Goal: Information Seeking & Learning: Learn about a topic

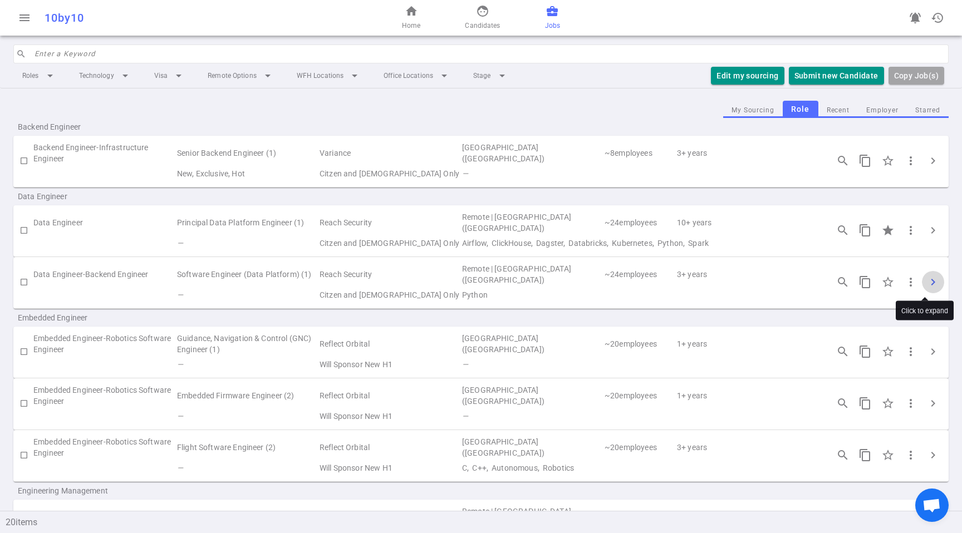
click at [926, 286] on span "chevron_right" at bounding box center [932, 282] width 13 height 13
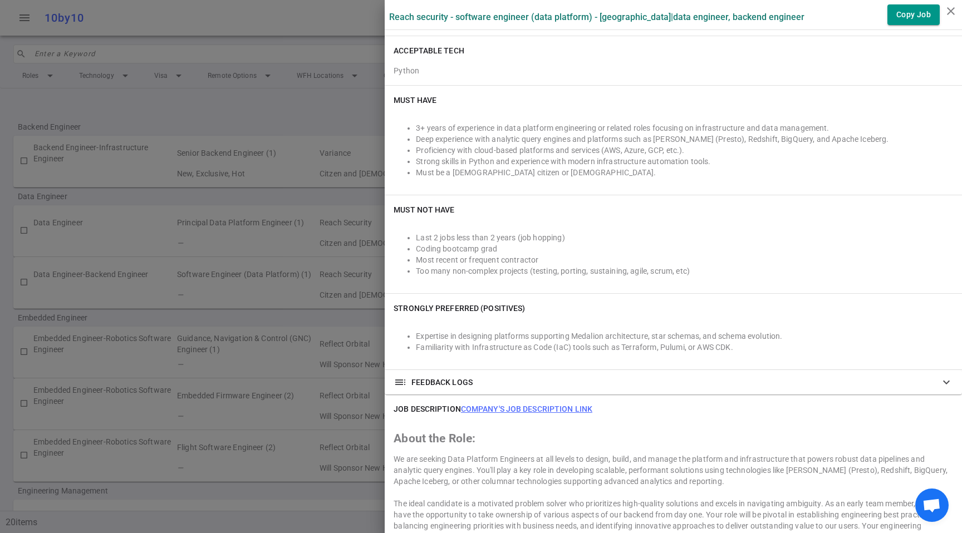
scroll to position [236, 0]
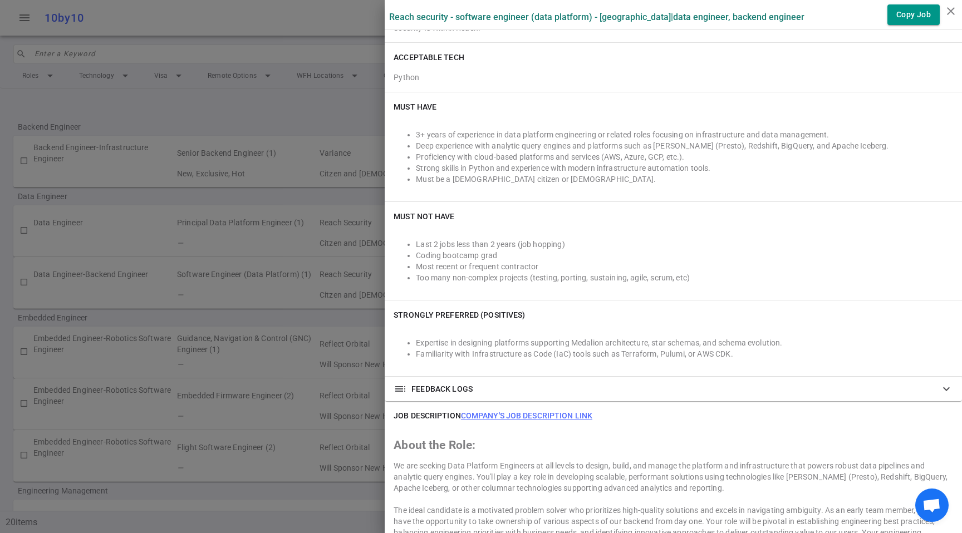
click at [636, 266] on li "Most recent or frequent contractor" at bounding box center [684, 266] width 537 height 11
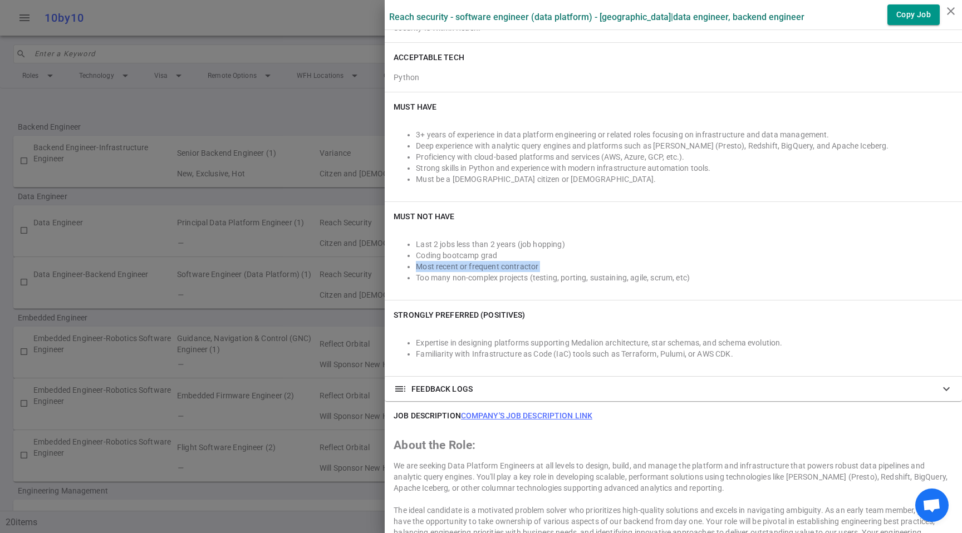
click at [636, 266] on li "Most recent or frequent contractor" at bounding box center [684, 266] width 537 height 11
click at [782, 289] on div "Last 2 jobs less than 2 years (job hopping) Coding bootcamp grad Most recent or…" at bounding box center [673, 261] width 559 height 60
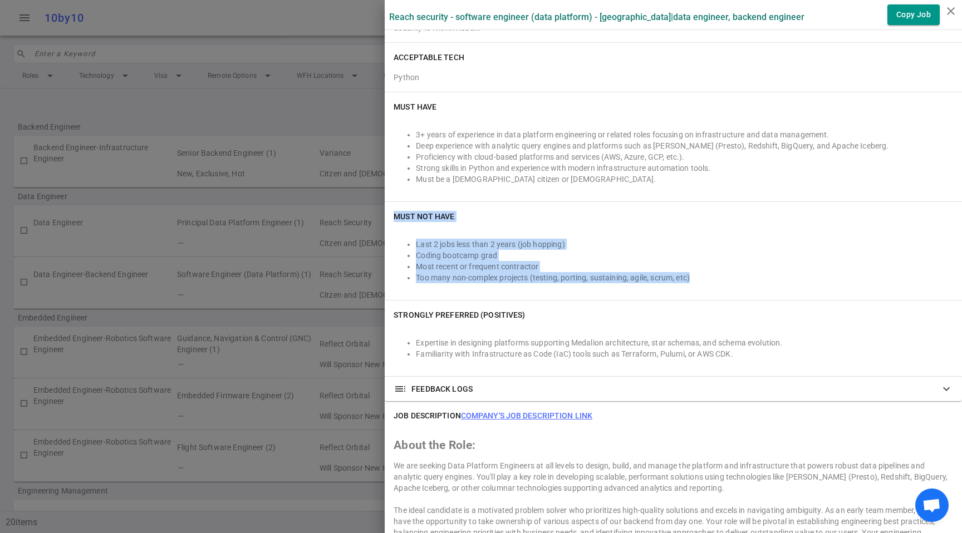
click at [780, 290] on div "Last 2 jobs less than 2 years (job hopping) Coding bootcamp grad Most recent or…" at bounding box center [673, 261] width 559 height 60
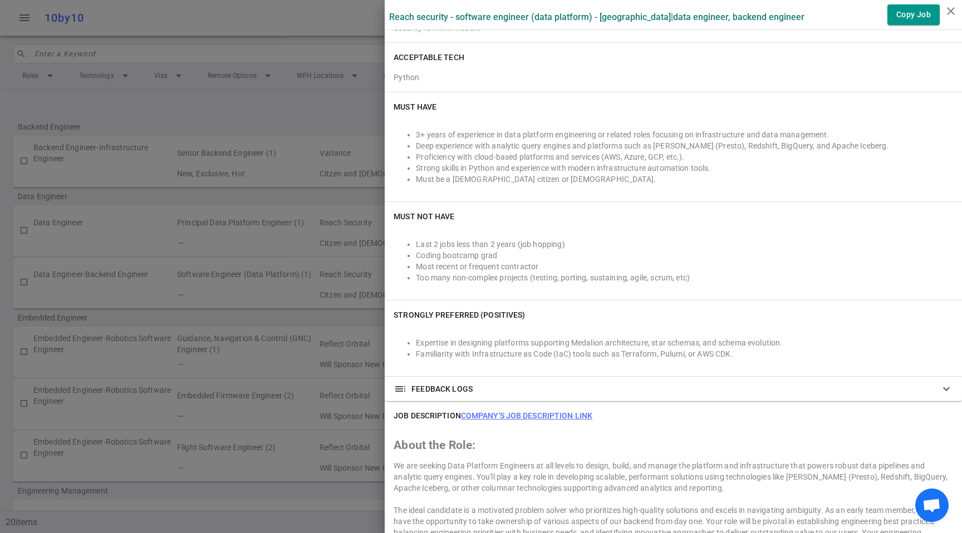
click at [778, 282] on li "Too many non-complex projects (testing, porting, sustaining, agile, scrum, etc)" at bounding box center [684, 277] width 537 height 11
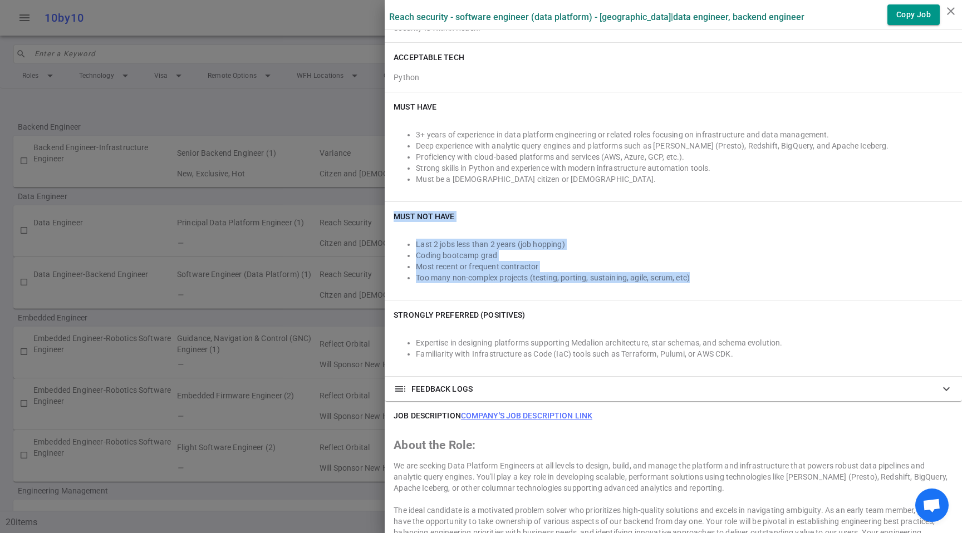
click at [778, 282] on li "Too many non-complex projects (testing, porting, sustaining, agile, scrum, etc)" at bounding box center [684, 277] width 537 height 11
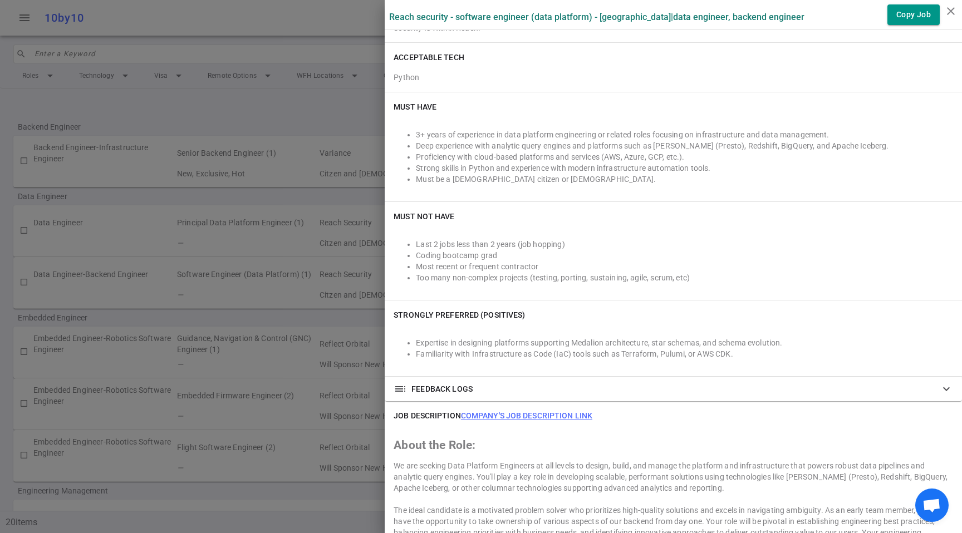
click at [819, 355] on li "Familiarity with Infrastructure as Code (IaC) tools such as Terraform, Pulumi, …" at bounding box center [684, 353] width 537 height 11
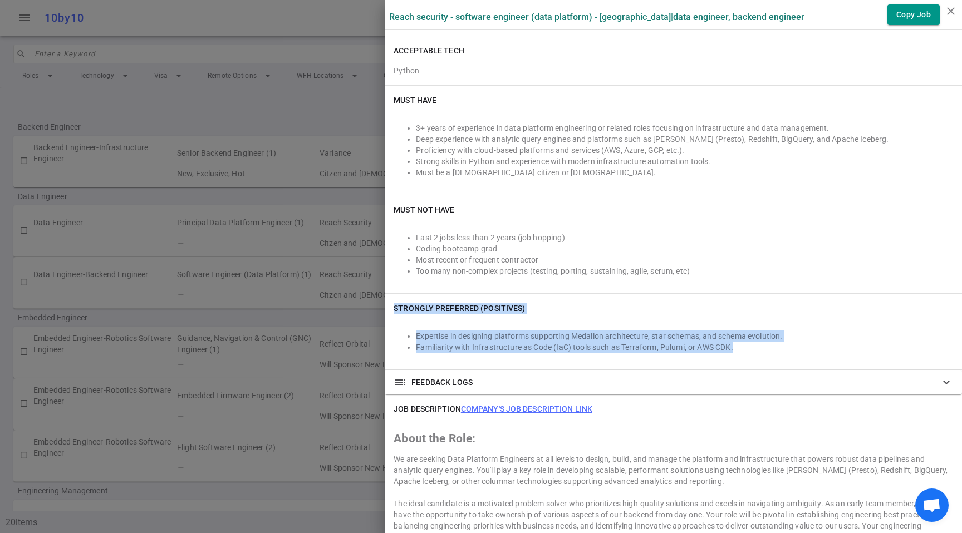
click at [819, 355] on div "Expertise in designing platforms supporting Medalion architecture, star schemas…" at bounding box center [673, 342] width 559 height 38
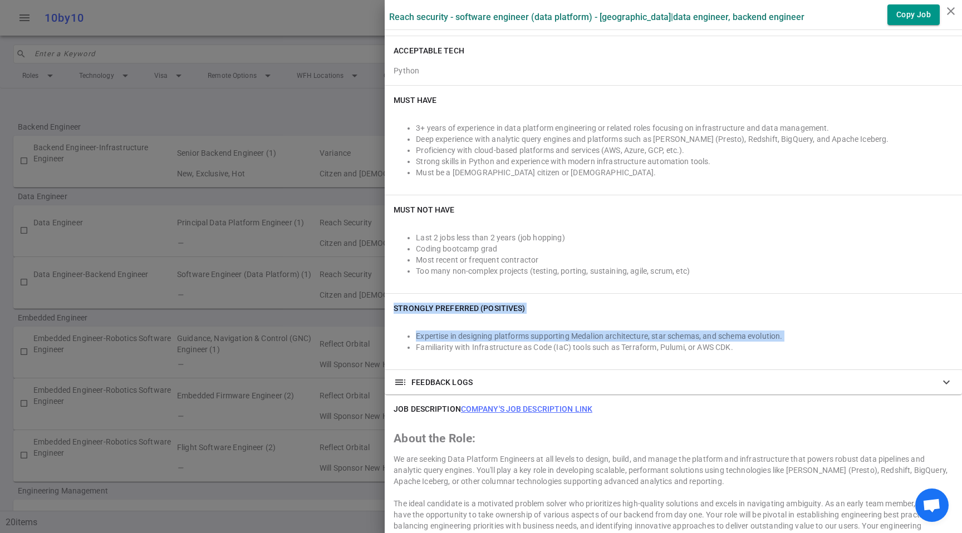
click at [819, 355] on div "Expertise in designing platforms supporting Medalion architecture, star schemas…" at bounding box center [673, 342] width 559 height 38
click at [820, 345] on li "Familiarity with Infrastructure as Code (IaC) tools such as Terraform, Pulumi, …" at bounding box center [684, 347] width 537 height 11
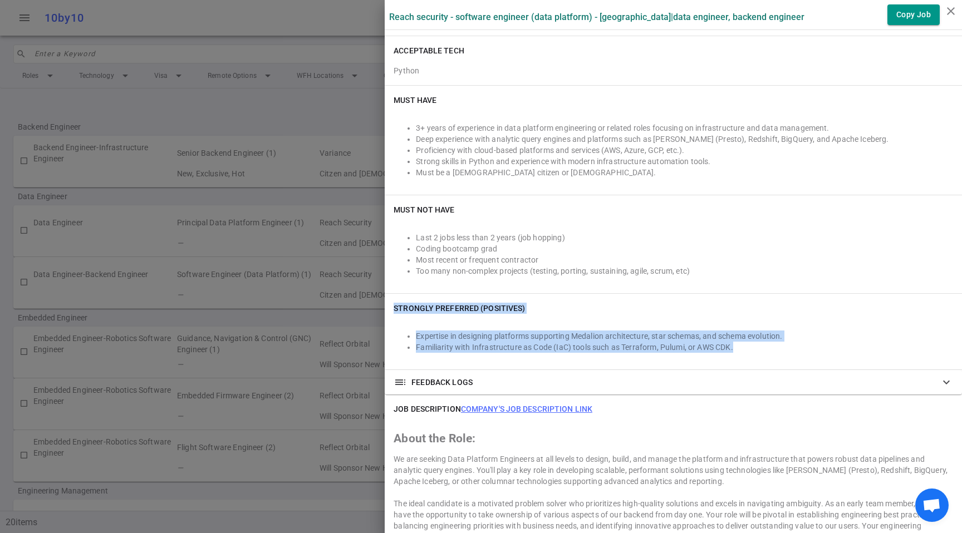
click at [820, 345] on li "Familiarity with Infrastructure as Code (IaC) tools such as Terraform, Pulumi, …" at bounding box center [684, 347] width 537 height 11
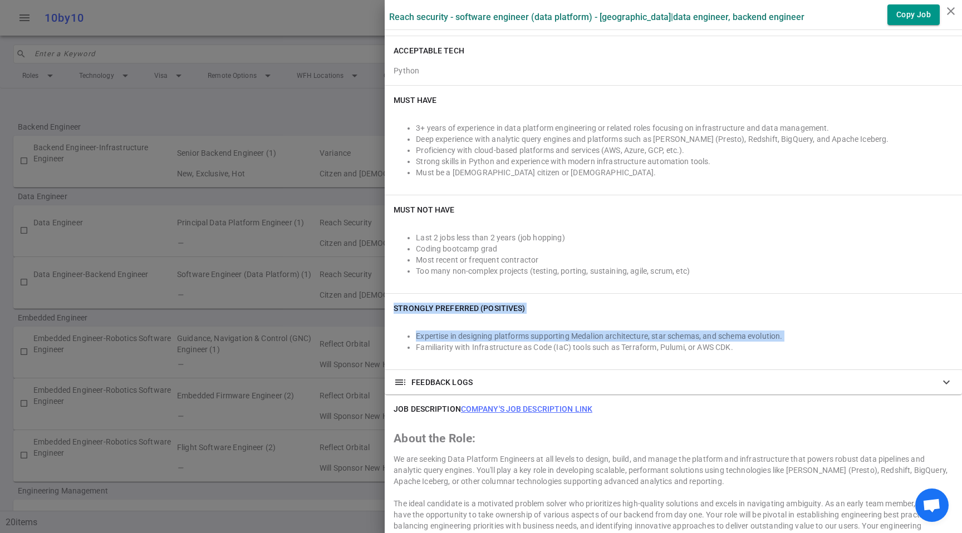
click at [820, 345] on li "Familiarity with Infrastructure as Code (IaC) tools such as Terraform, Pulumi, …" at bounding box center [684, 347] width 537 height 11
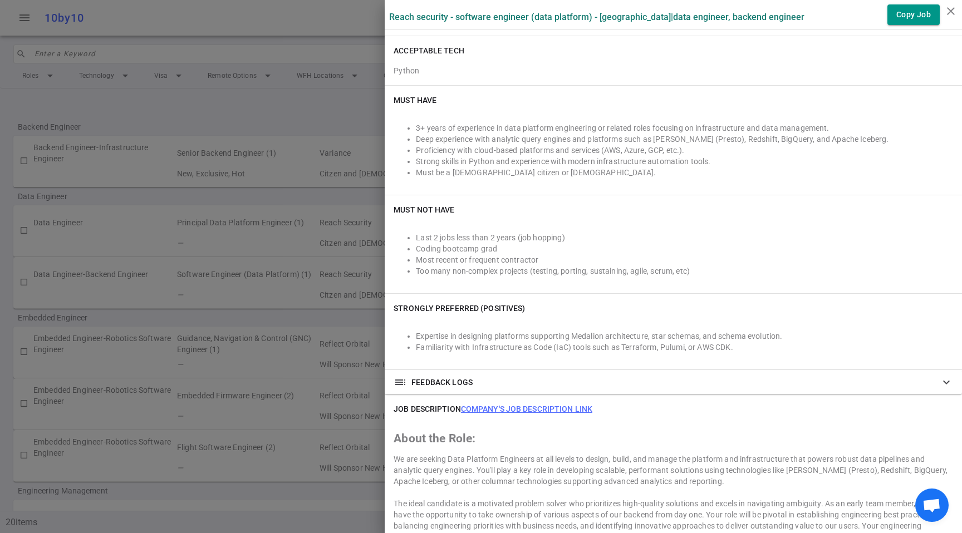
drag, startPoint x: 798, startPoint y: 326, endPoint x: 793, endPoint y: 331, distance: 7.1
click at [798, 327] on div "Expertise in designing platforms supporting Medalion architecture, star schemas…" at bounding box center [673, 342] width 559 height 38
click at [790, 333] on li "Expertise in designing platforms supporting Medalion architecture, star schemas…" at bounding box center [684, 336] width 537 height 11
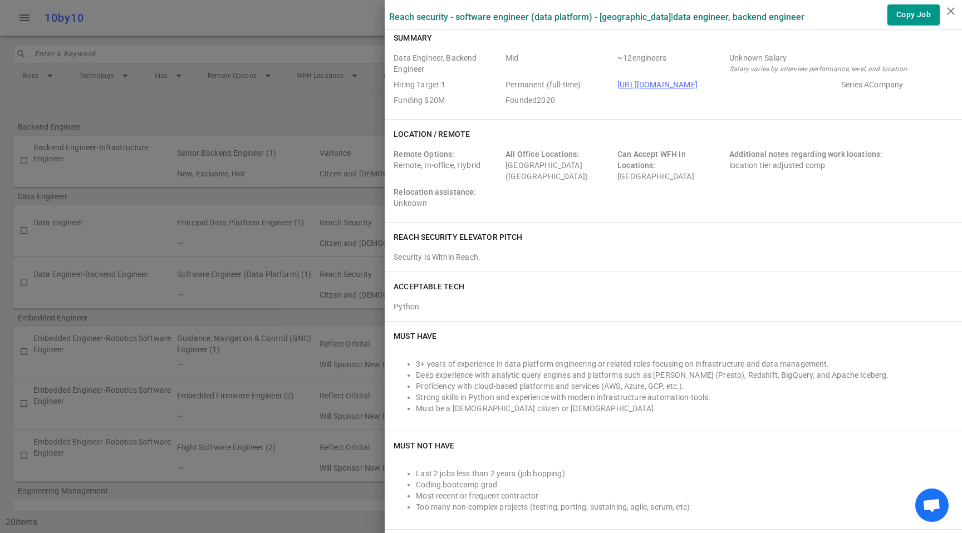
scroll to position [0, 0]
